Goal: Transaction & Acquisition: Purchase product/service

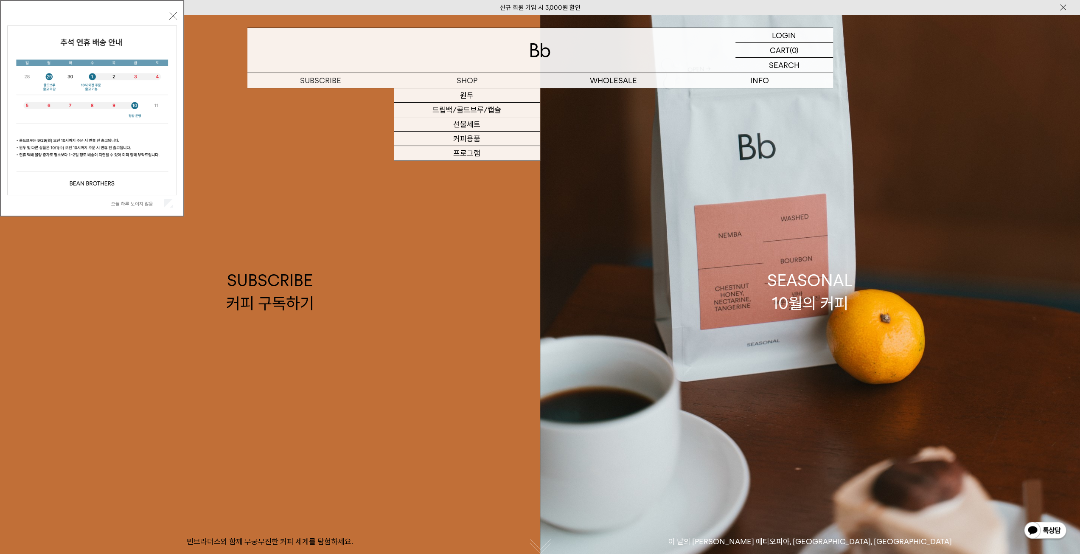
click at [172, 11] on div "오늘 하루 보이지 않음 닫기" at bounding box center [92, 110] width 170 height 202
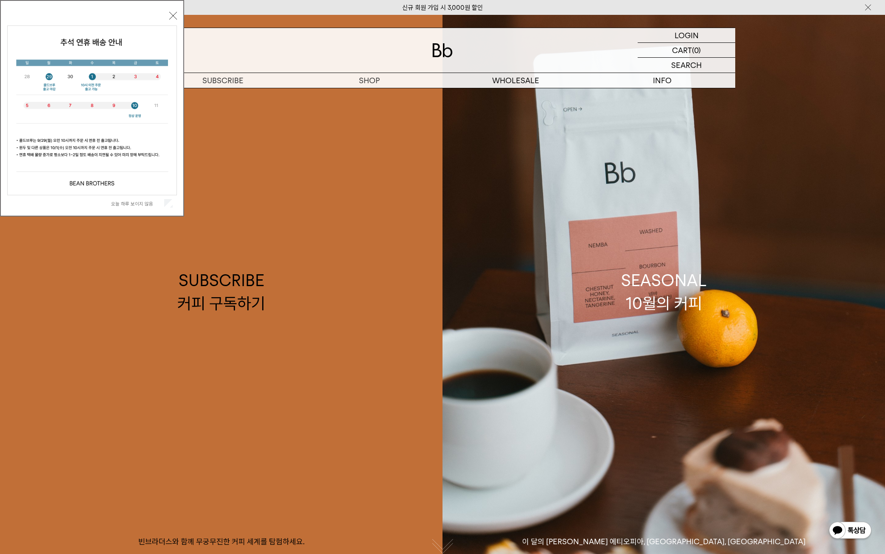
click at [174, 11] on div "오늘 하루 보이지 않음 닫기" at bounding box center [92, 110] width 170 height 202
click at [173, 16] on button "닫기" at bounding box center [173, 16] width 8 height 8
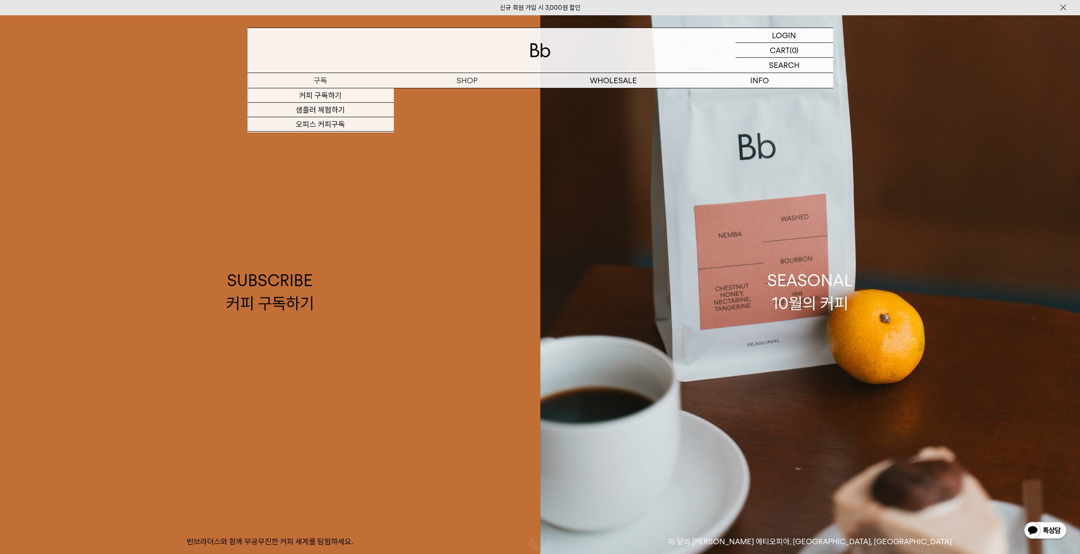
click at [339, 80] on p "구독" at bounding box center [320, 80] width 146 height 15
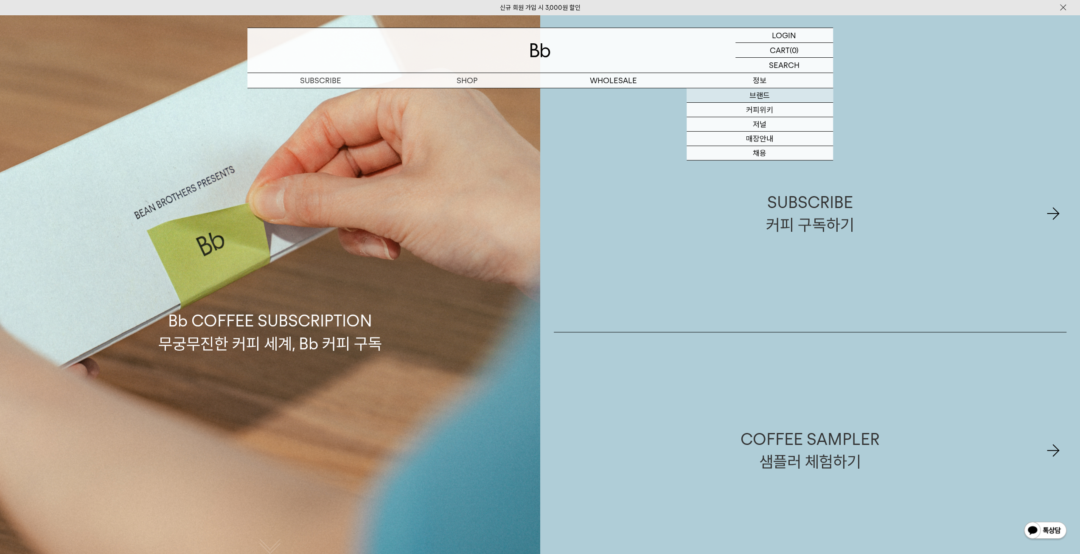
click at [771, 94] on link "브랜드" at bounding box center [760, 95] width 146 height 14
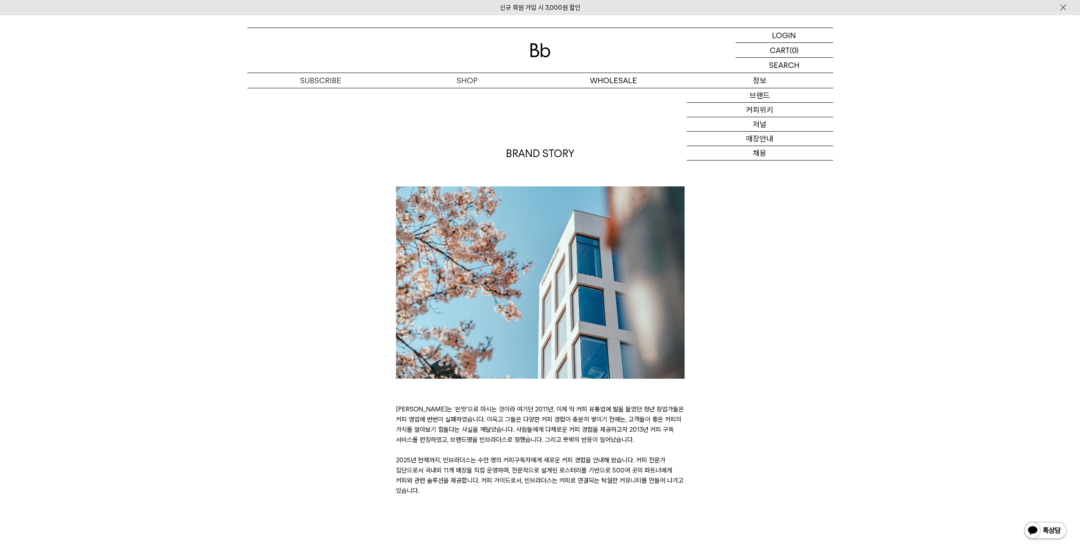
click at [746, 78] on p "정보" at bounding box center [760, 80] width 146 height 15
click at [770, 123] on link "저널" at bounding box center [760, 124] width 146 height 14
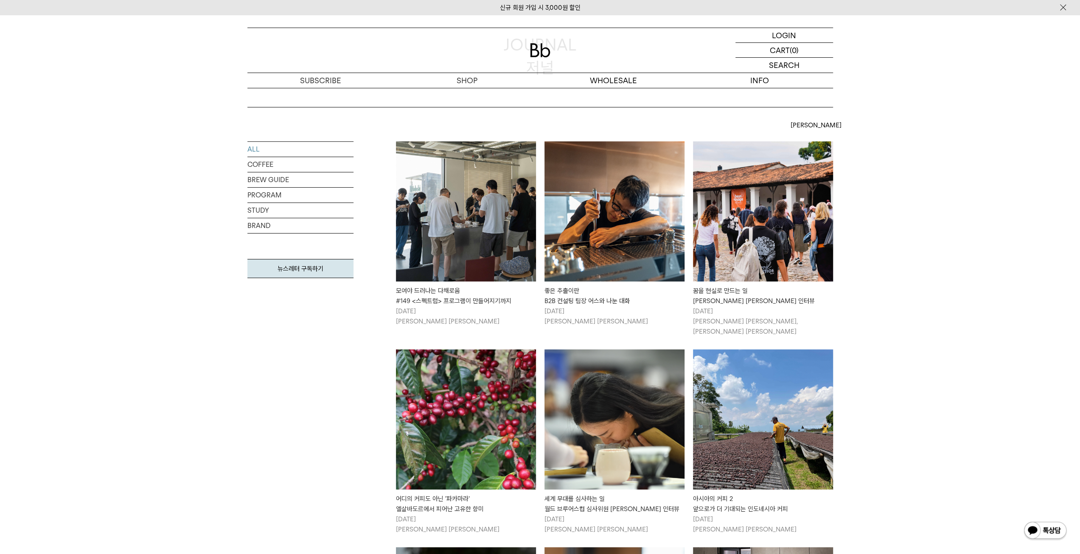
scroll to position [127, 0]
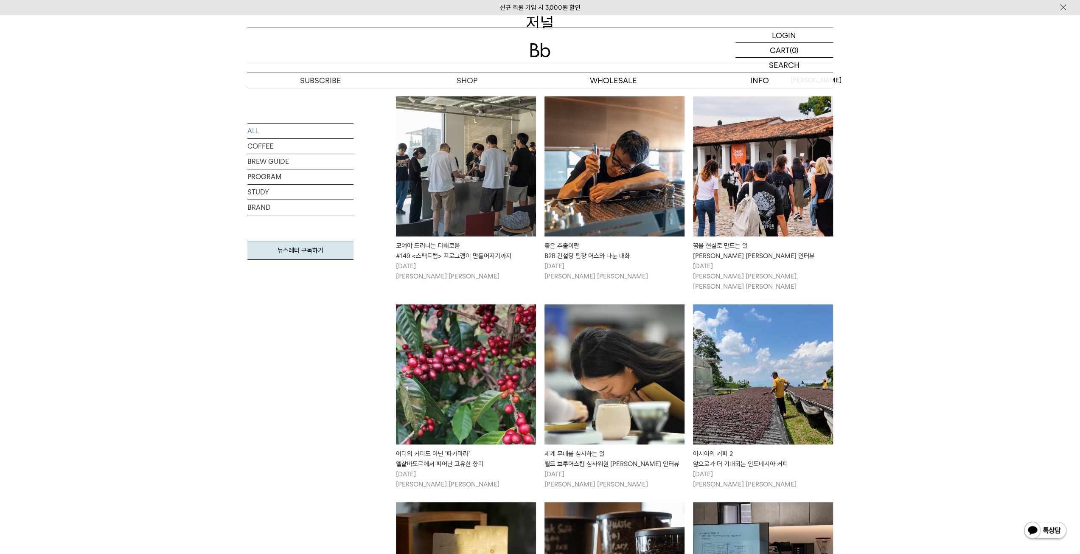
click at [611, 225] on img at bounding box center [615, 166] width 140 height 140
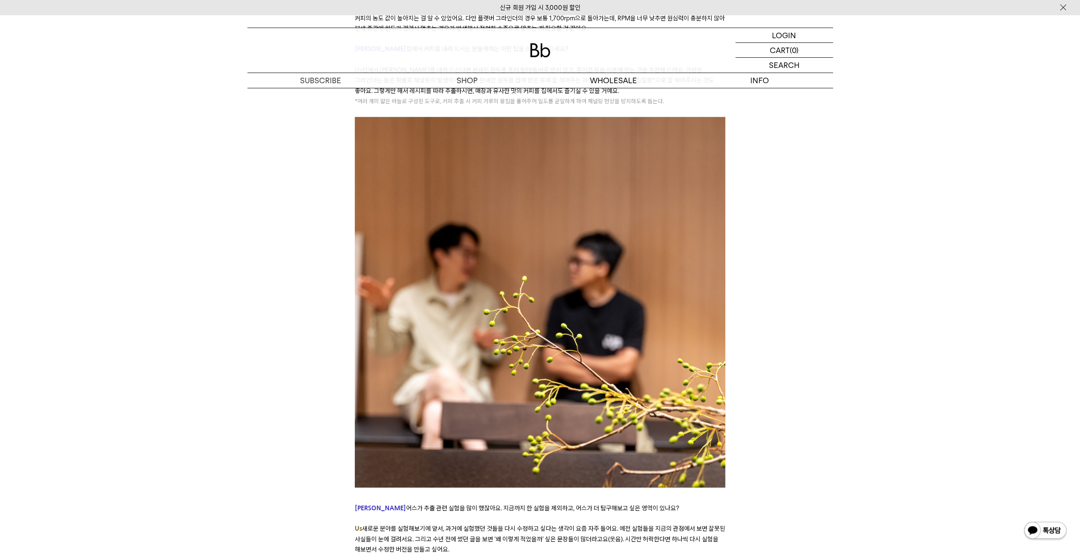
scroll to position [5009, 0]
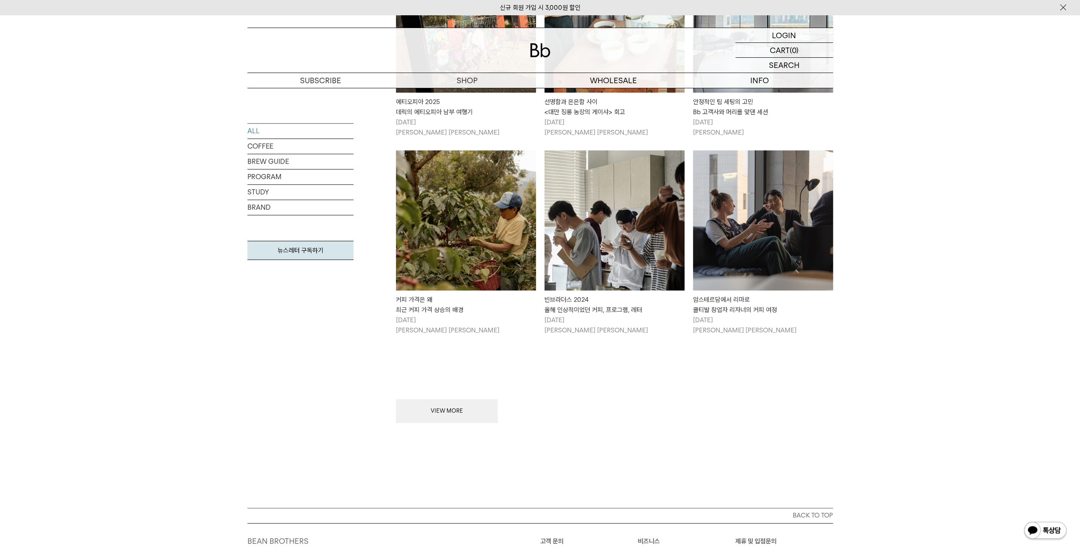
scroll to position [960, 0]
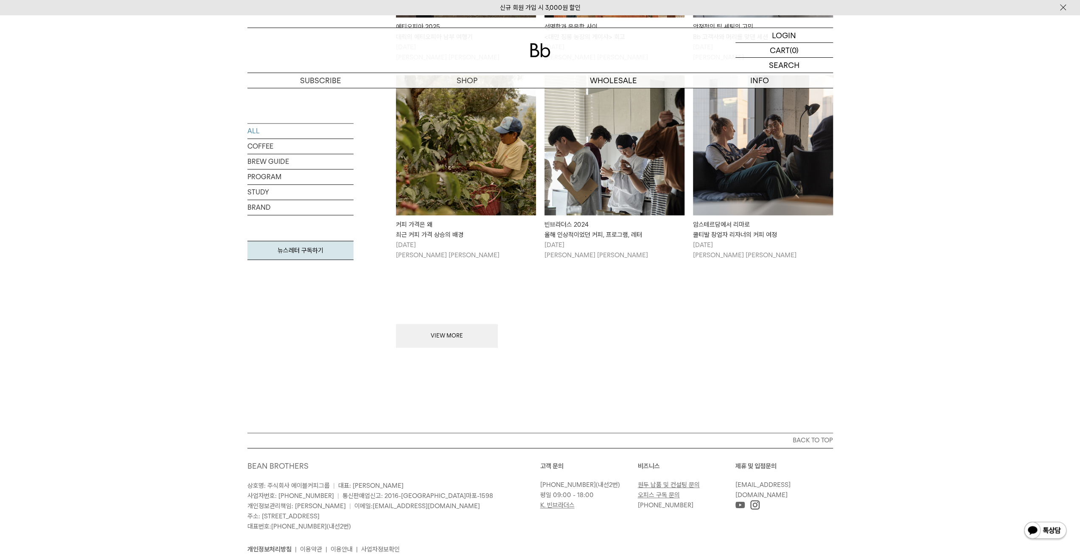
click at [472, 325] on button "VIEW MORE" at bounding box center [447, 336] width 102 height 24
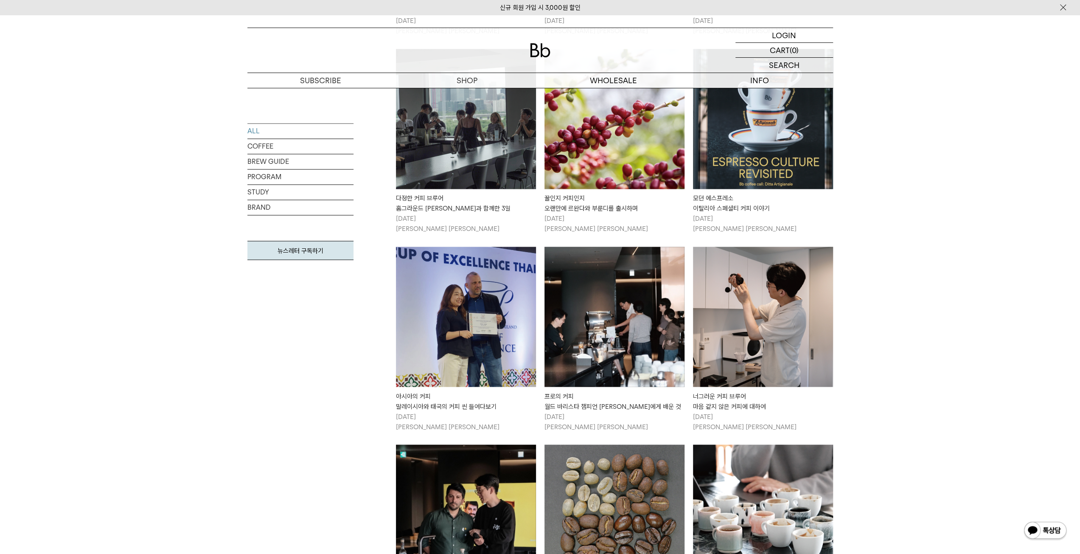
scroll to position [1679, 0]
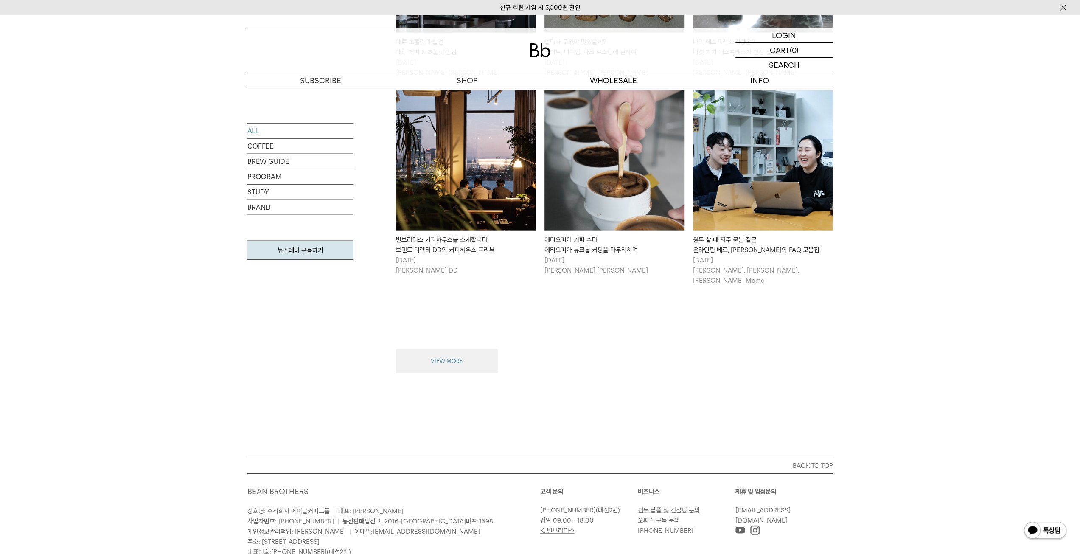
click at [475, 349] on button "VIEW MORE" at bounding box center [447, 361] width 102 height 24
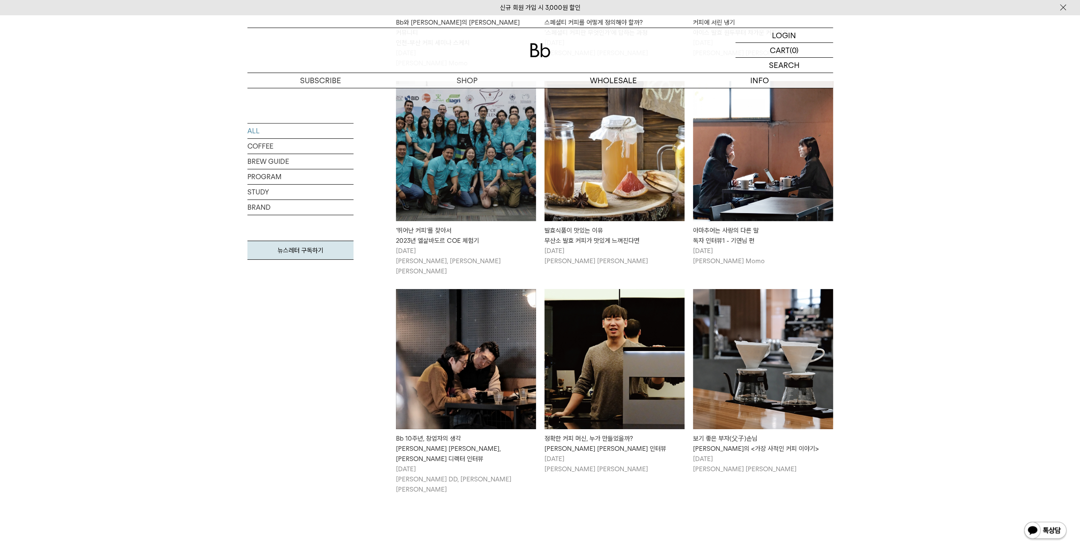
scroll to position [2796, 0]
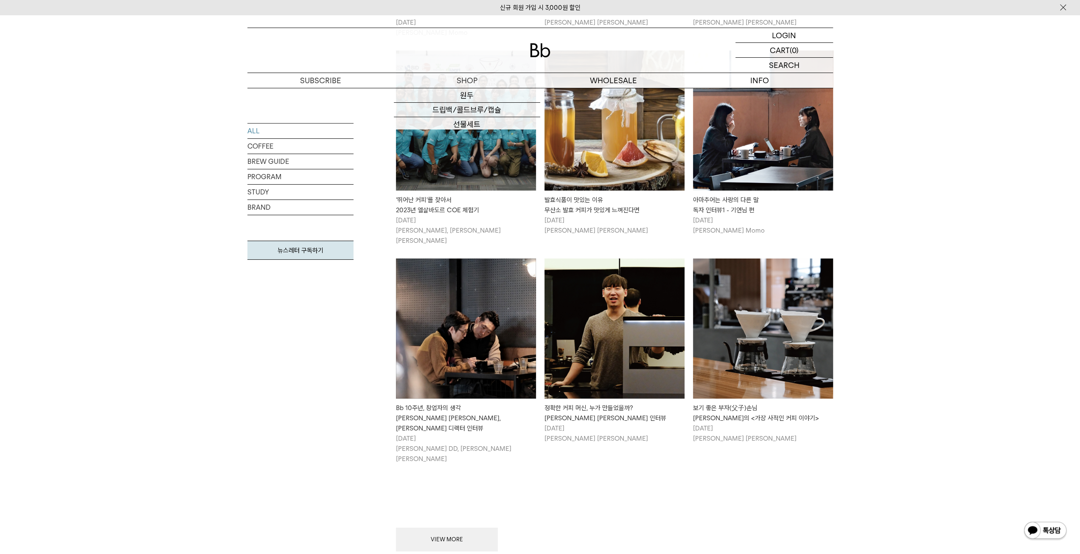
click at [543, 45] on img at bounding box center [540, 50] width 20 height 14
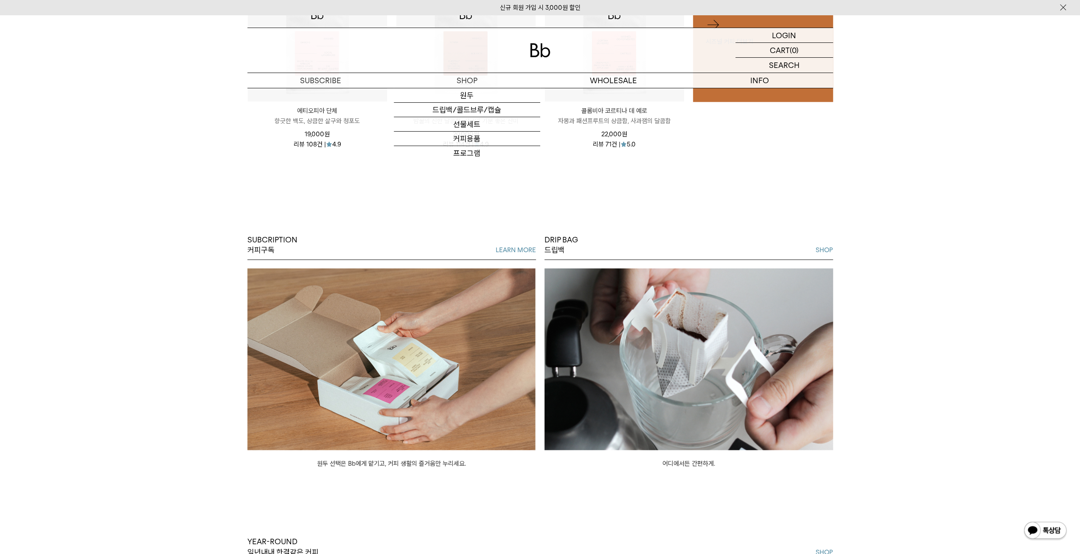
scroll to position [764, 0]
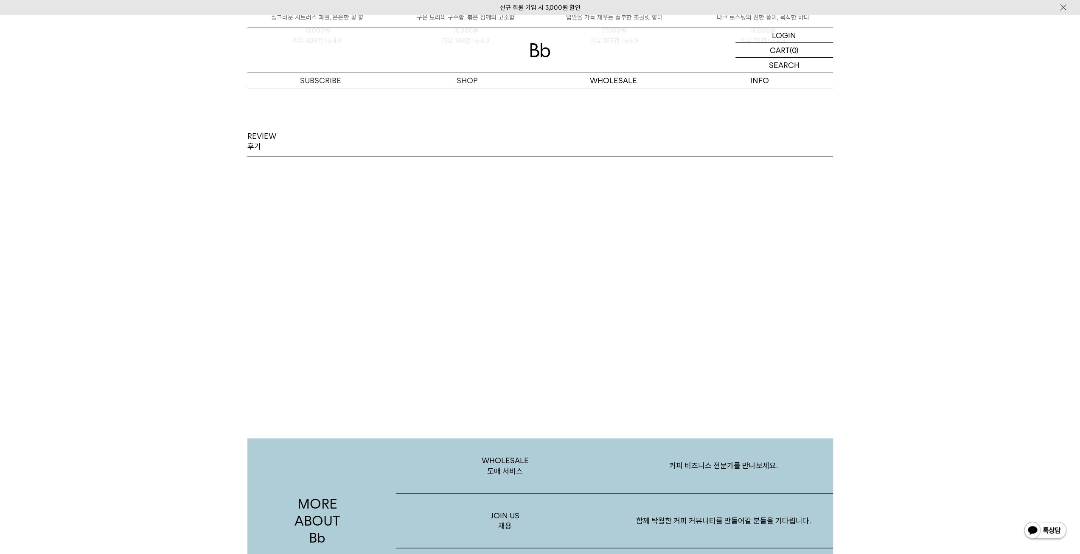
scroll to position [1613, 0]
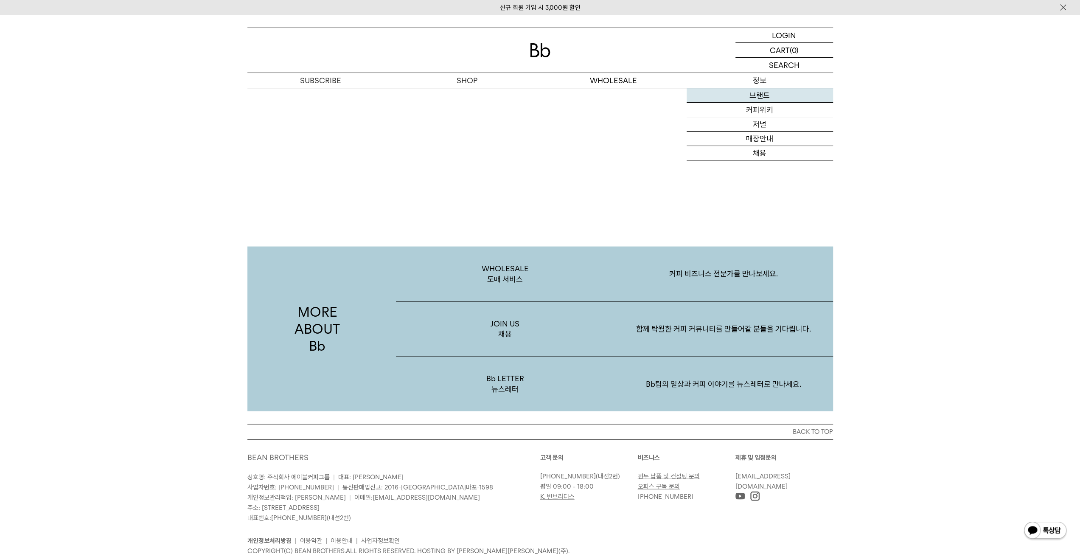
click at [767, 98] on link "브랜드" at bounding box center [760, 95] width 146 height 14
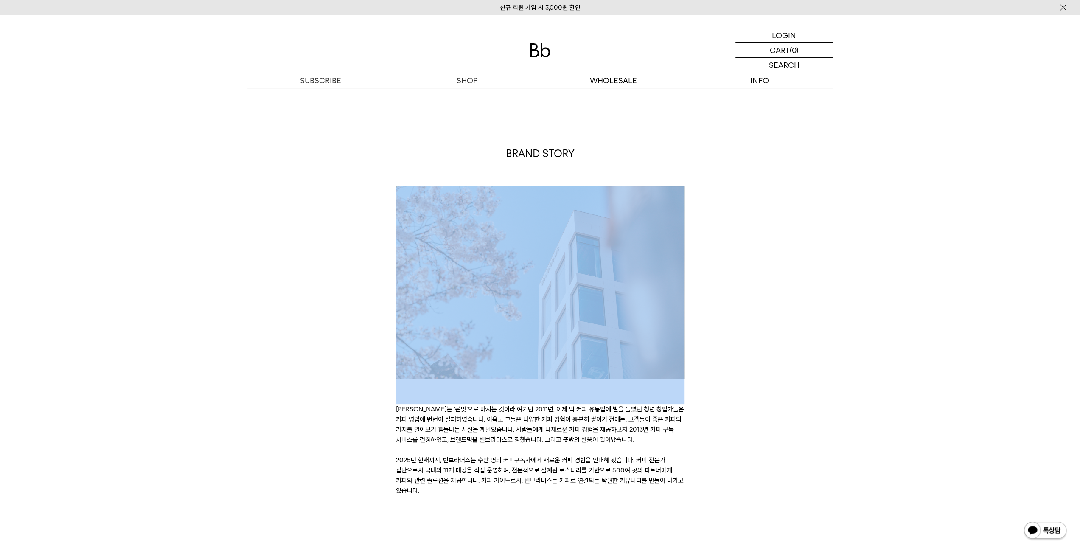
drag, startPoint x: 858, startPoint y: 188, endPoint x: 779, endPoint y: 93, distance: 123.3
click at [761, 123] on link "저널" at bounding box center [760, 124] width 146 height 14
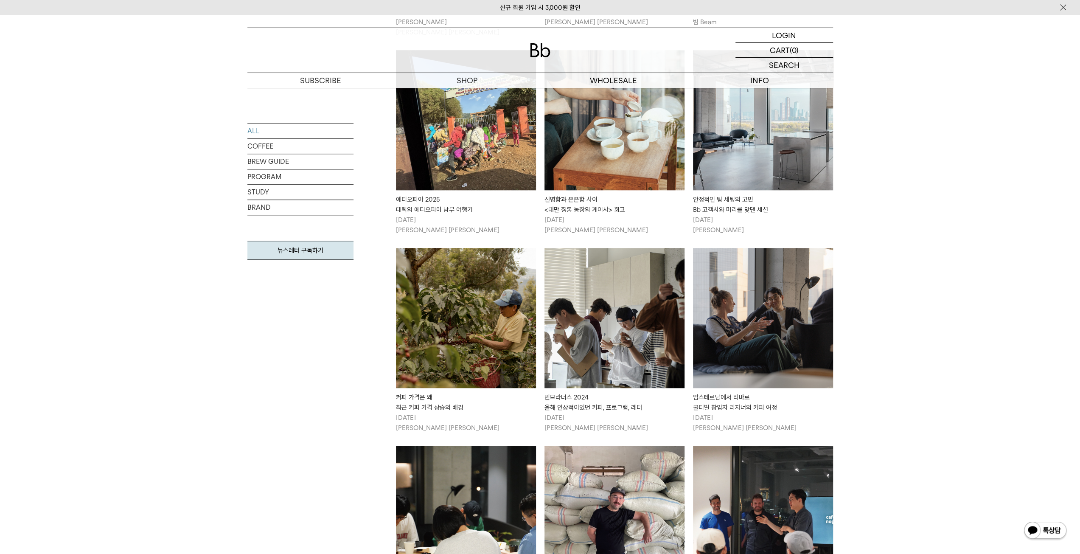
scroll to position [891, 0]
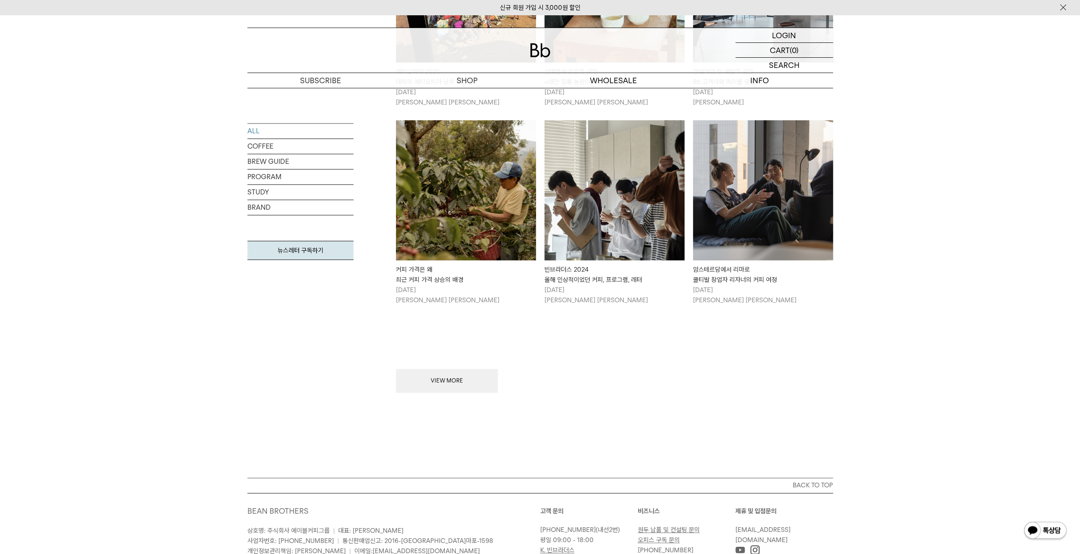
scroll to position [990, 0]
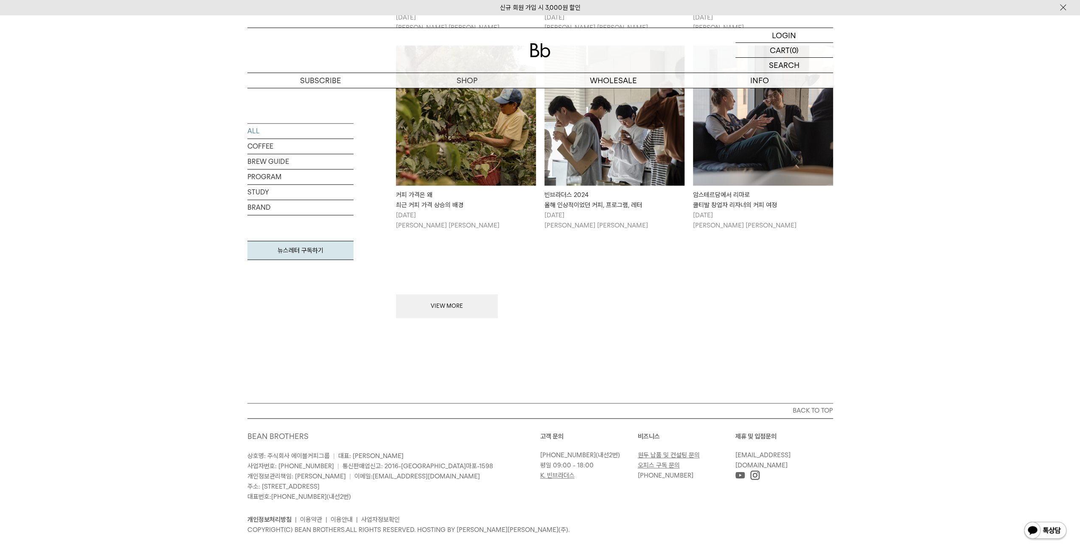
click at [815, 305] on div "VIEW MORE" at bounding box center [614, 280] width 437 height 75
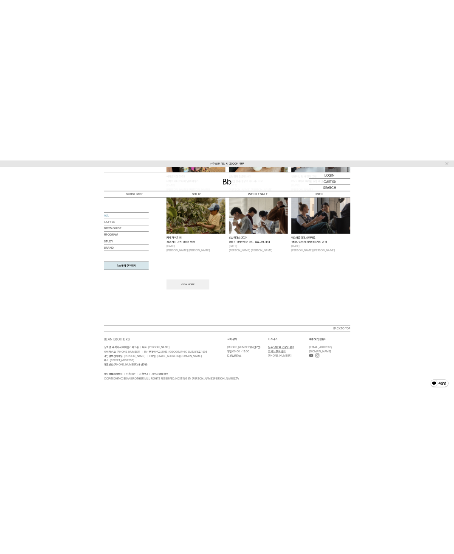
scroll to position [757, 0]
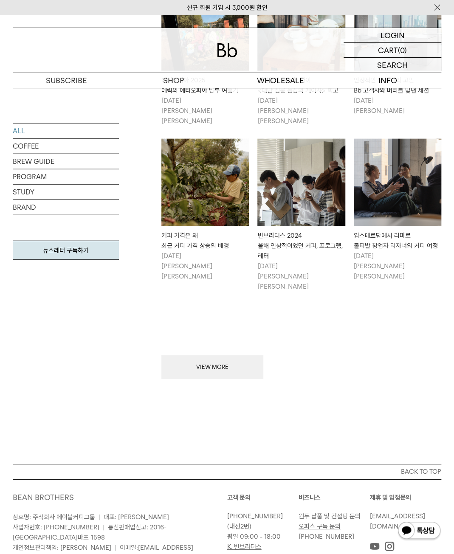
click at [438, 6] on img at bounding box center [437, 7] width 8 height 9
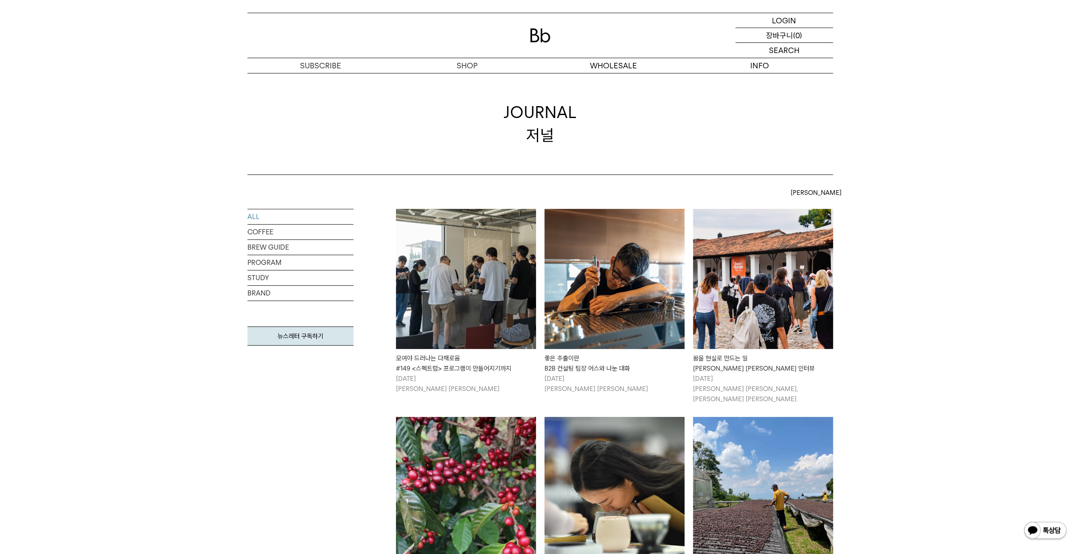
click at [453, 39] on p "장바구니" at bounding box center [779, 35] width 27 height 14
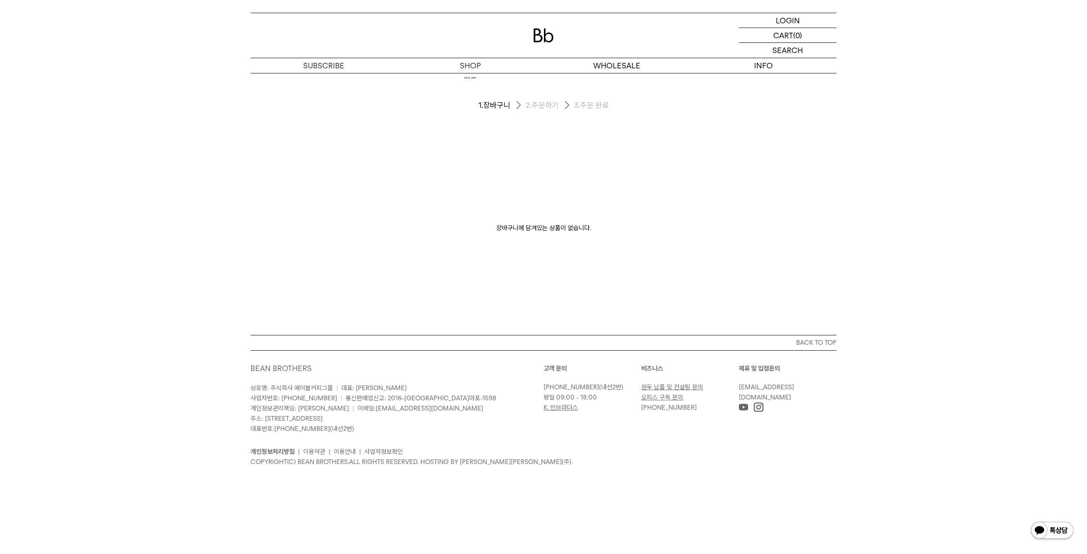
click at [543, 26] on div at bounding box center [543, 35] width 586 height 45
click at [462, 74] on div "신규 회원 가입 시 3,000원 할인 LOGIN 로그인 LOGIN 로그인 CART 장바구니 (0) SEARCH 검색 검색폼 ** 추천상품" at bounding box center [543, 248] width 1087 height 497
click at [464, 75] on ol "1. [PERSON_NAME] 2. 주문하기 3. 주문 완료" at bounding box center [543, 105] width 586 height 65
click at [0, 0] on p "숍" at bounding box center [0, 0] width 0 height 0
click at [465, 84] on link "원두" at bounding box center [470, 80] width 146 height 14
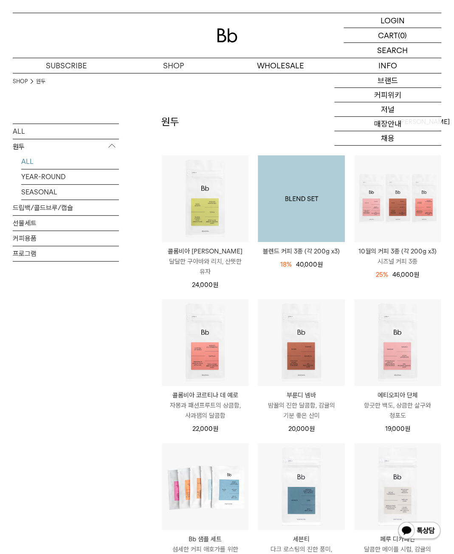
click at [325, 200] on img at bounding box center [301, 198] width 87 height 87
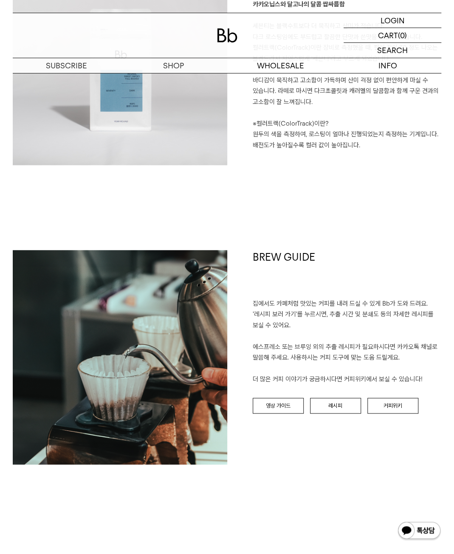
scroll to position [1528, 0]
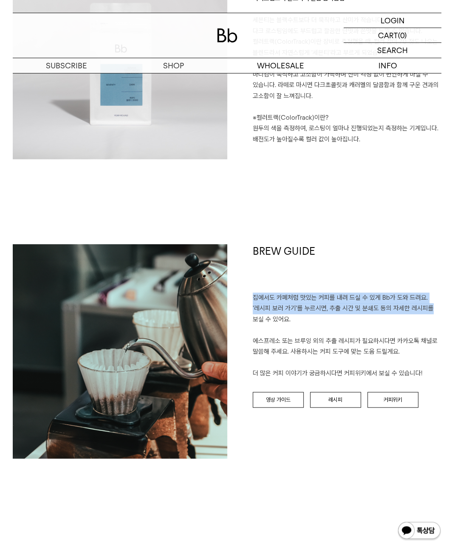
drag, startPoint x: 452, startPoint y: 274, endPoint x: 449, endPoint y: 307, distance: 32.8
click at [449, 307] on div "SHOP 원두 YEAR-ROUND 블렌드 커피 3종 (각 200g x3) 블렌드 커피 3종 (각 200g x3) 18% 40,000 원 공유 …" at bounding box center [227, 17] width 454 height 2945
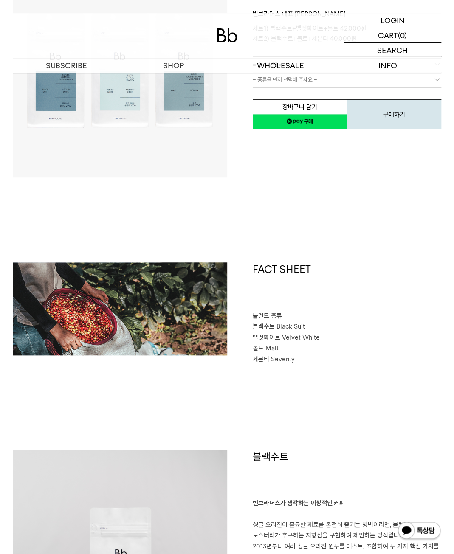
scroll to position [0, 0]
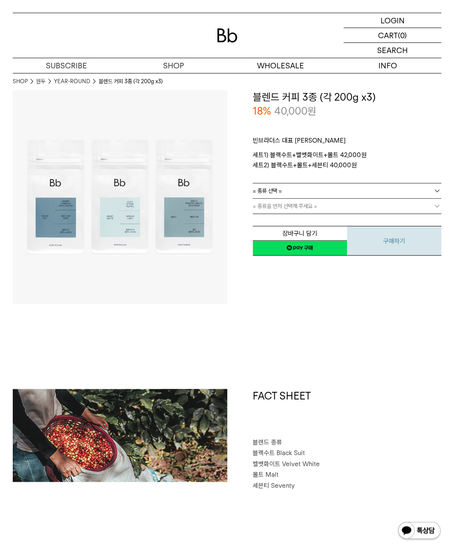
click at [402, 254] on button "구매하기" at bounding box center [394, 241] width 94 height 30
click at [340, 190] on link "= 종류 선택 =" at bounding box center [347, 190] width 189 height 15
click at [321, 209] on li "블랙수트+벨벳화이트+몰트" at bounding box center [351, 206] width 180 height 15
drag, startPoint x: 322, startPoint y: 209, endPoint x: 326, endPoint y: 208, distance: 4.3
click at [322, 209] on link "= 종류을 먼저 선택해 주세요 =" at bounding box center [347, 206] width 189 height 15
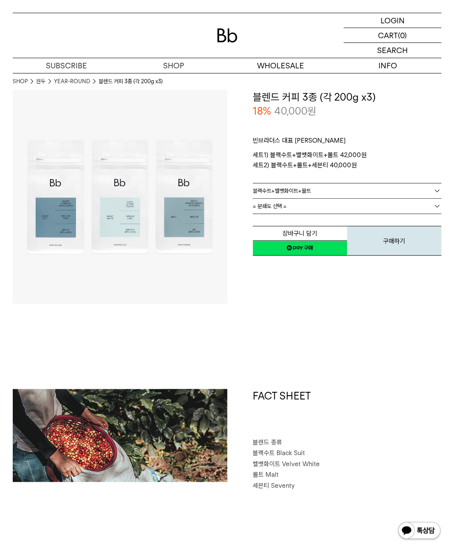
drag, startPoint x: 323, startPoint y: 215, endPoint x: 325, endPoint y: 200, distance: 15.0
click at [323, 213] on div "**********" at bounding box center [347, 219] width 189 height 73
click at [324, 204] on link "= 분쇄도 선택 =" at bounding box center [347, 206] width 189 height 15
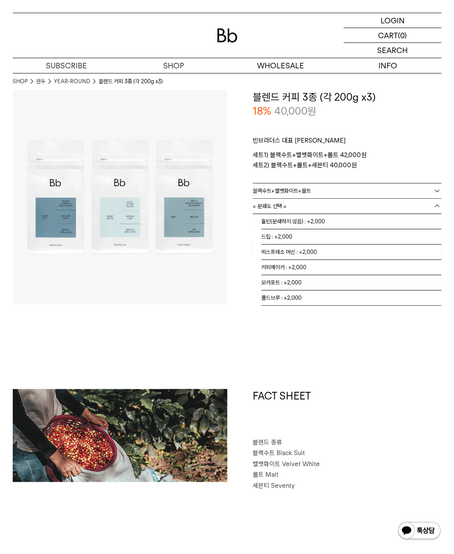
click at [301, 218] on li "홀빈(분쇄하지 않음) : +2,000" at bounding box center [351, 221] width 180 height 15
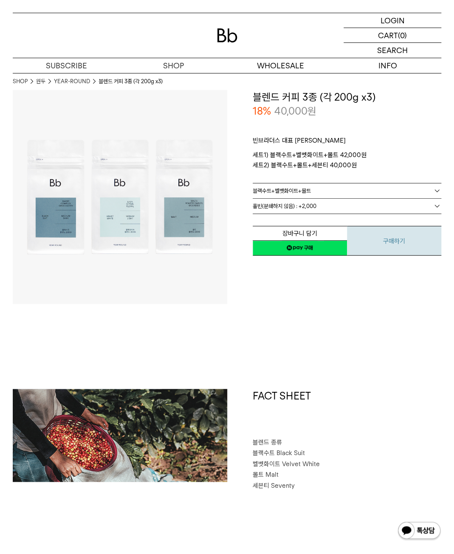
click at [410, 226] on div "**********" at bounding box center [347, 219] width 189 height 73
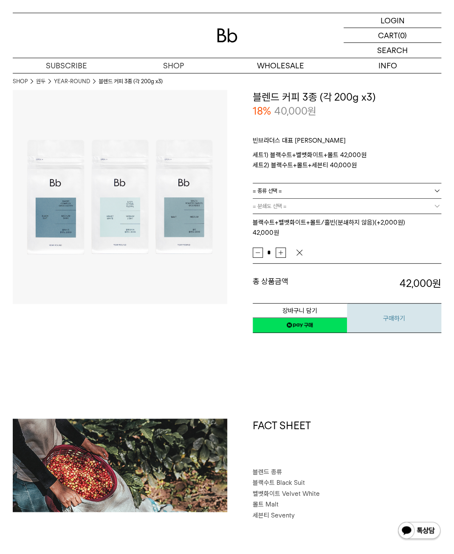
click at [391, 323] on button "구매하기" at bounding box center [394, 318] width 94 height 30
